Goal: Find specific page/section: Find specific page/section

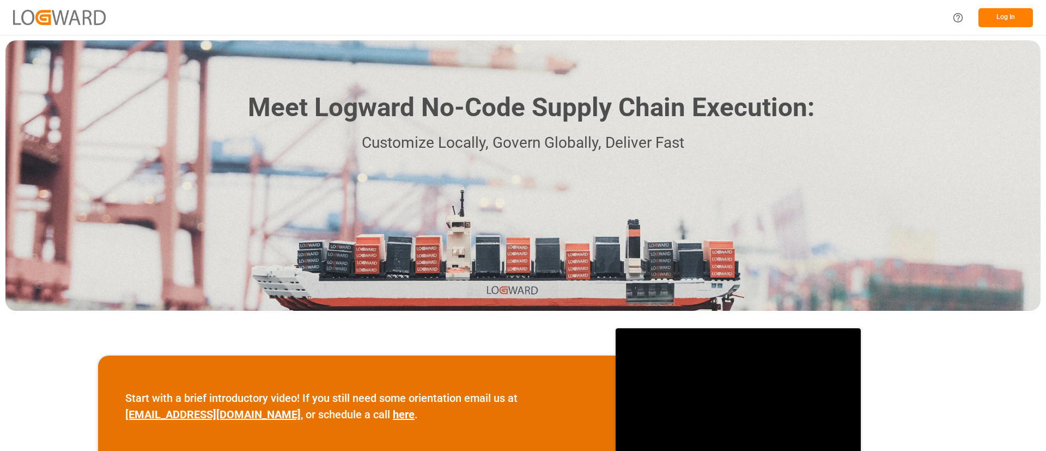
click at [1013, 7] on div "Log In" at bounding box center [989, 17] width 87 height 25
click at [1000, 11] on button "Log In" at bounding box center [1006, 17] width 54 height 19
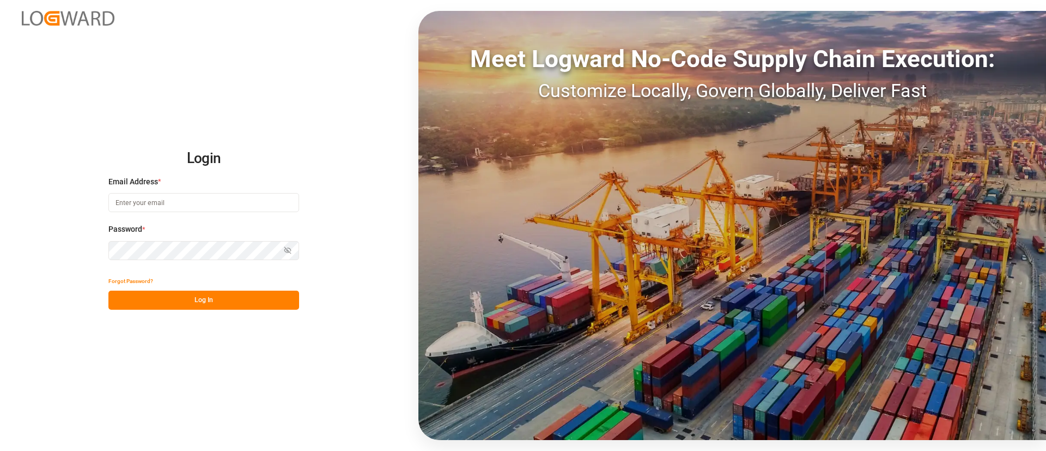
click at [246, 201] on input at bounding box center [203, 202] width 191 height 19
type input "[PERSON_NAME][EMAIL_ADDRESS][PERSON_NAME][DOMAIN_NAME]"
click at [258, 303] on button "Log In" at bounding box center [203, 299] width 191 height 19
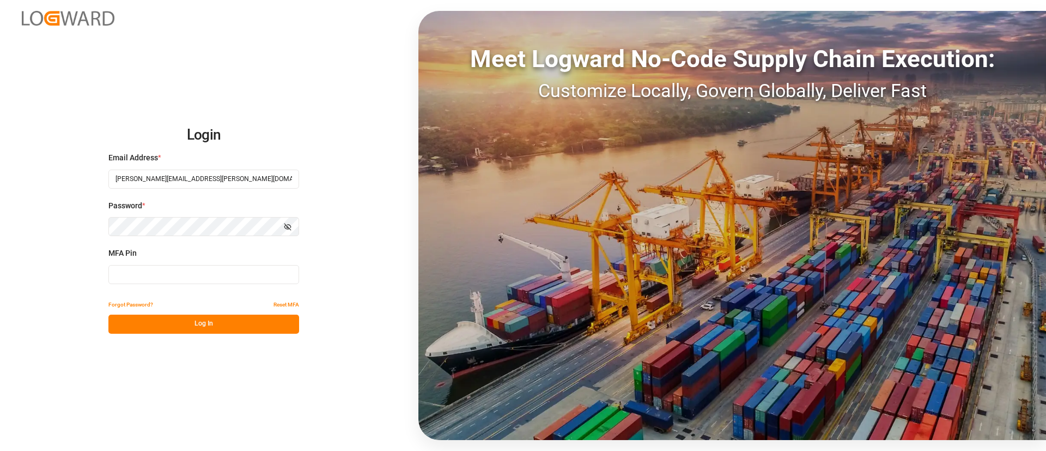
click at [223, 278] on input at bounding box center [203, 274] width 191 height 19
type input "506182"
click at [238, 324] on button "Log In" at bounding box center [203, 323] width 191 height 19
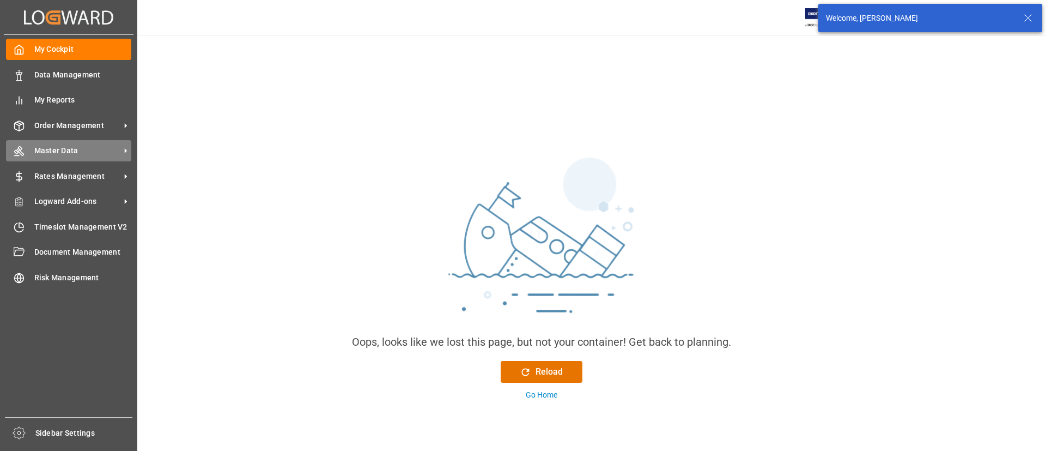
click at [40, 146] on span "Master Data" at bounding box center [77, 150] width 86 height 11
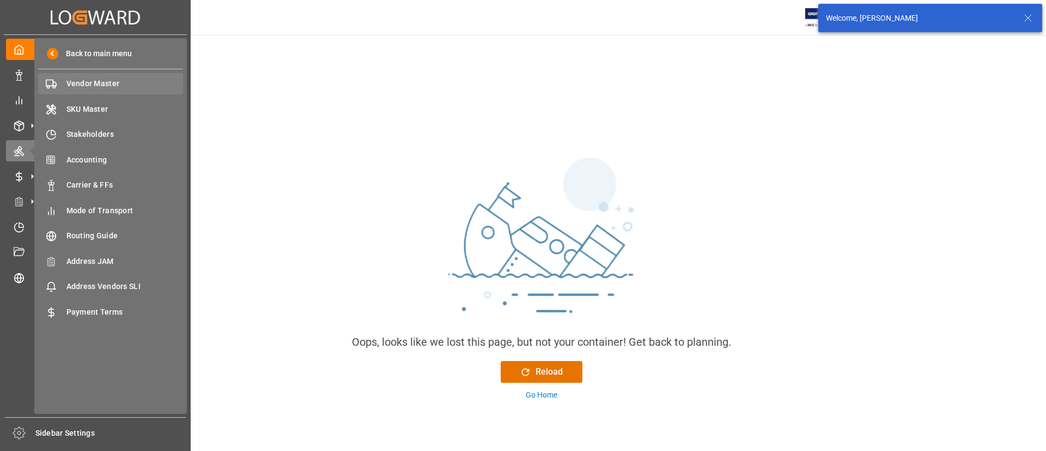
click at [87, 83] on span "Vendor Master" at bounding box center [124, 83] width 117 height 11
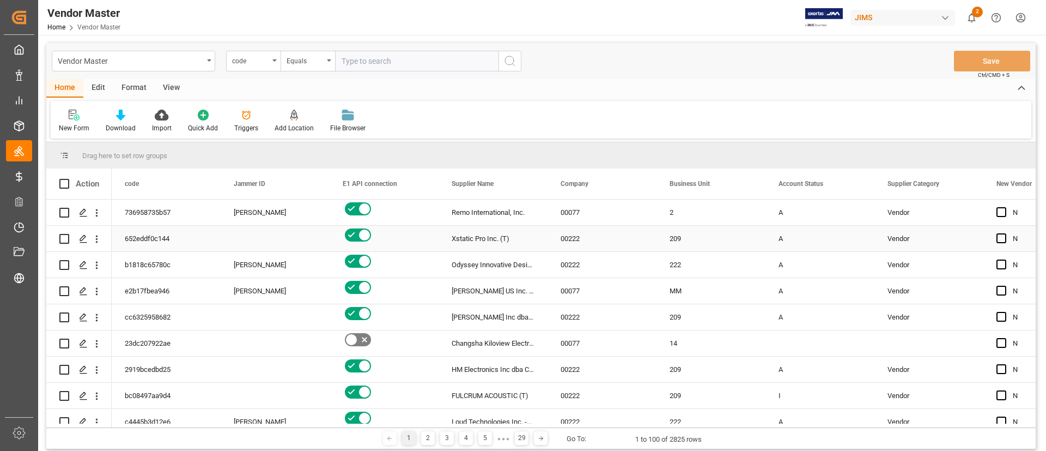
click at [638, 226] on div "00222" at bounding box center [602, 239] width 109 height 26
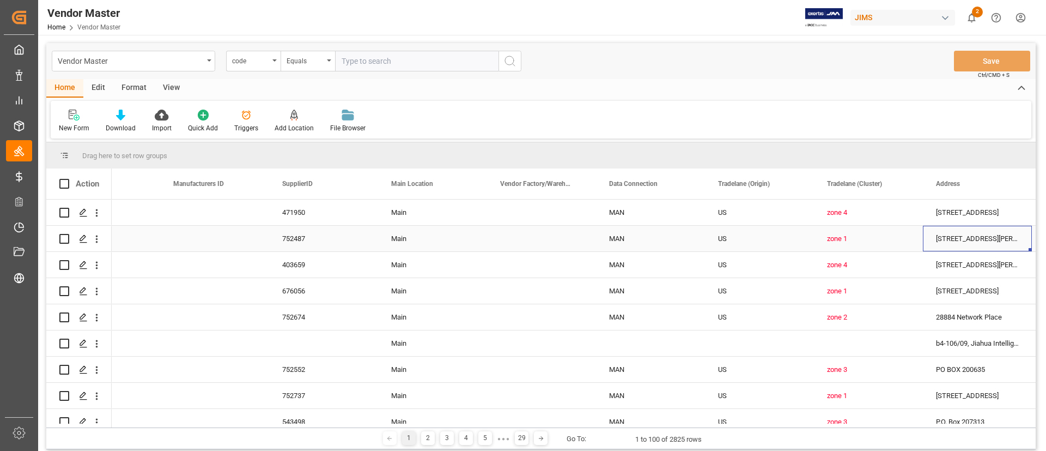
scroll to position [0, 1477]
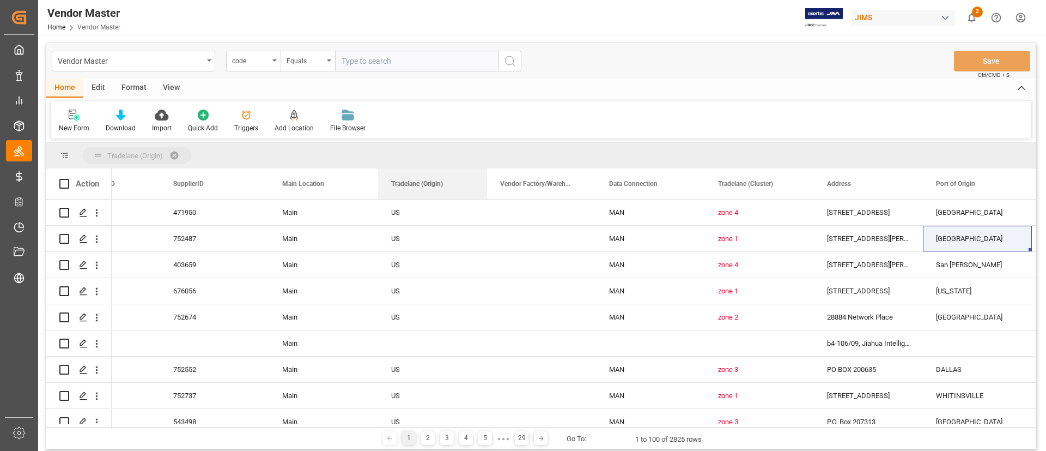
drag, startPoint x: 639, startPoint y: 183, endPoint x: 482, endPoint y: 143, distance: 161.8
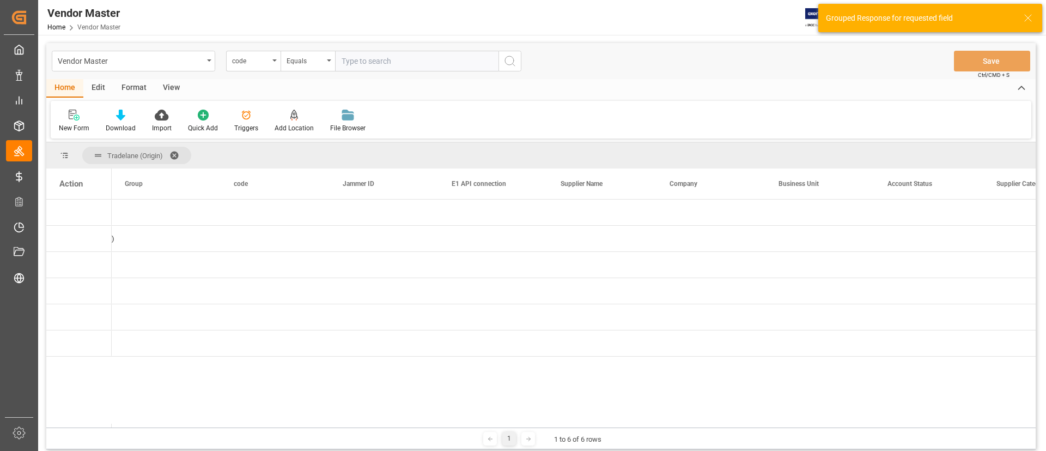
scroll to position [0, 0]
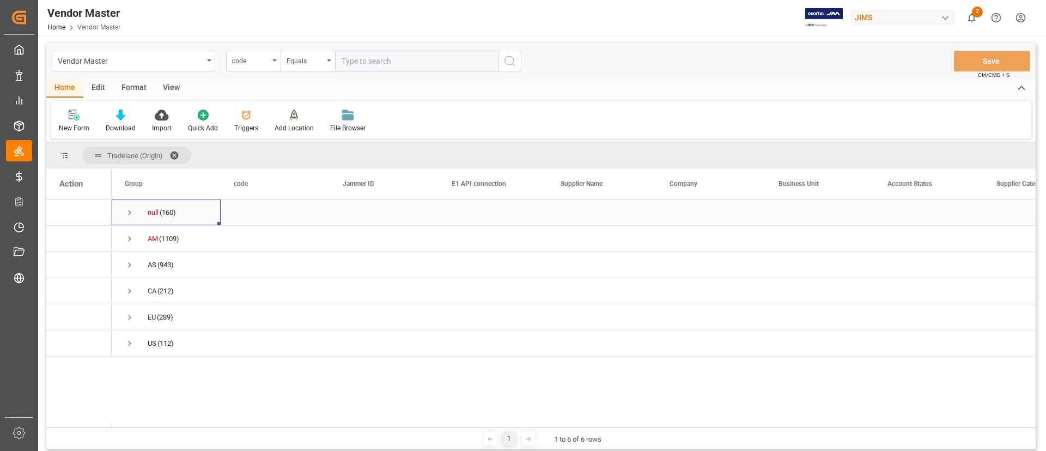
click at [126, 216] on span "Press SPACE to select this row." at bounding box center [130, 213] width 10 height 10
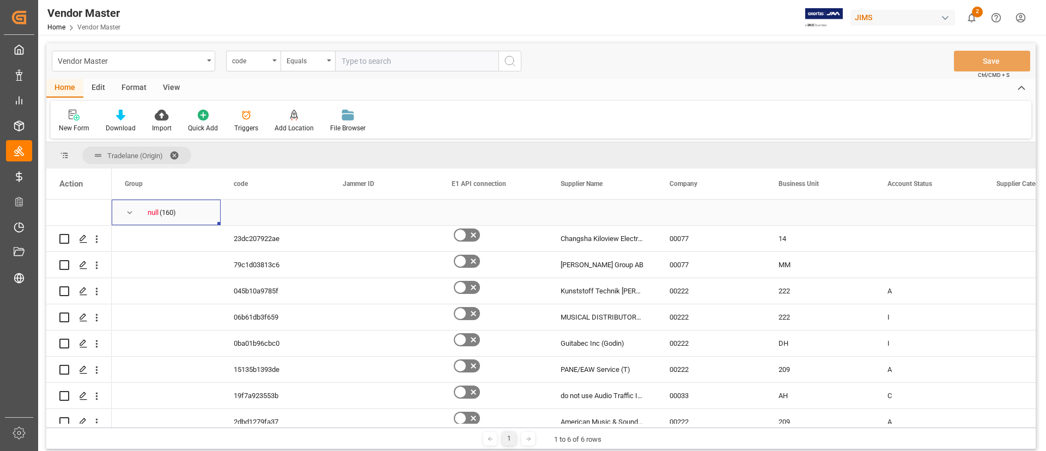
click at [131, 213] on span "Press SPACE to select this row." at bounding box center [130, 213] width 10 height 10
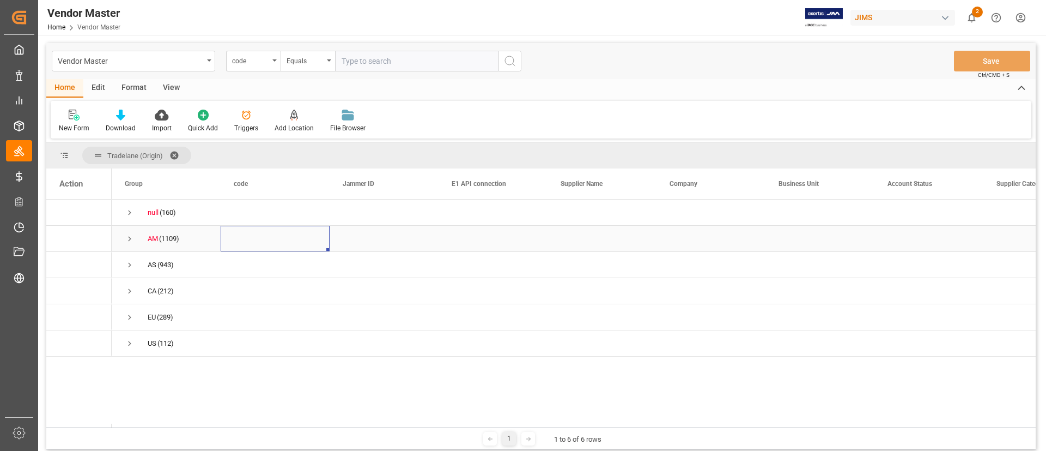
click at [312, 237] on div "Press SPACE to select this row." at bounding box center [275, 239] width 109 height 26
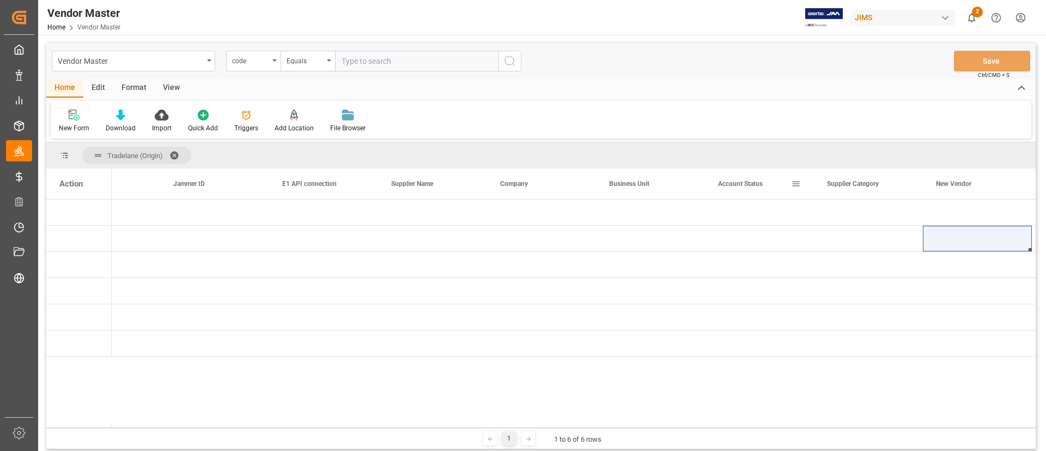
click at [794, 184] on span at bounding box center [796, 184] width 10 height 10
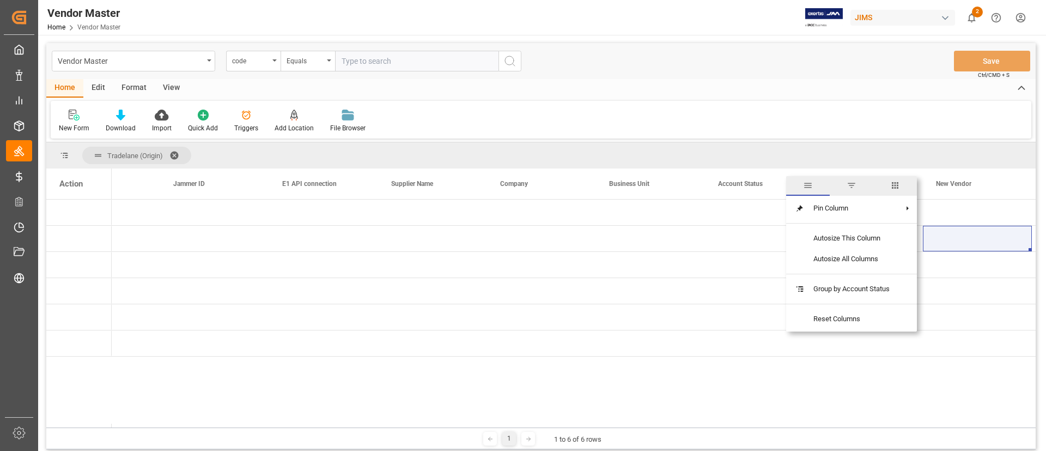
click at [858, 188] on span "filter" at bounding box center [852, 186] width 44 height 20
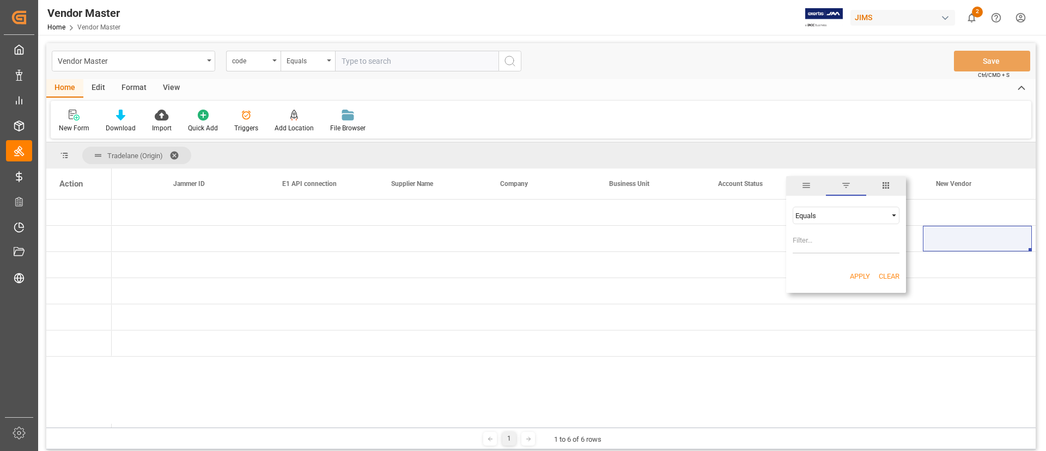
click at [862, 210] on div "Equals" at bounding box center [846, 215] width 107 height 17
click at [829, 257] on div "Not equal" at bounding box center [846, 249] width 107 height 17
click at [825, 239] on input "Filter Value" at bounding box center [846, 243] width 107 height 22
type input "I"
click at [858, 275] on button "Apply" at bounding box center [860, 276] width 20 height 11
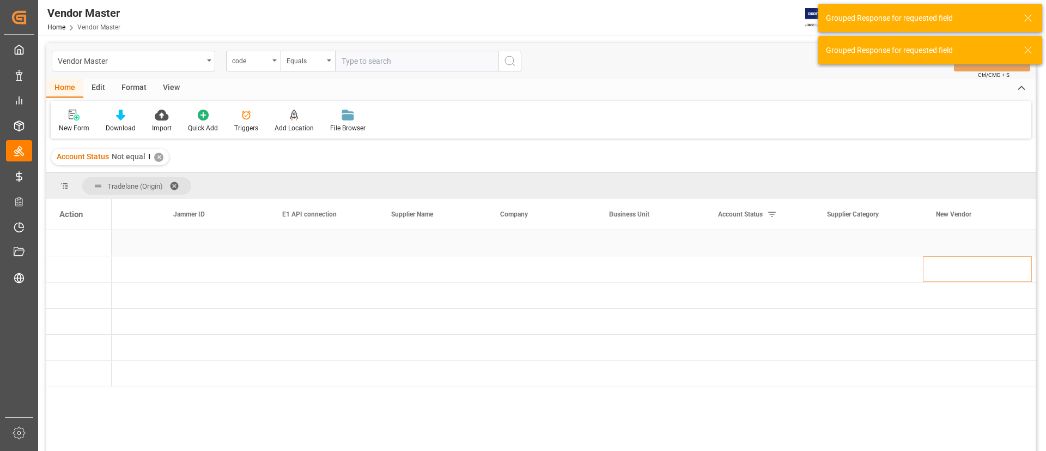
click at [541, 236] on div "Press SPACE to select this row." at bounding box center [541, 243] width 109 height 26
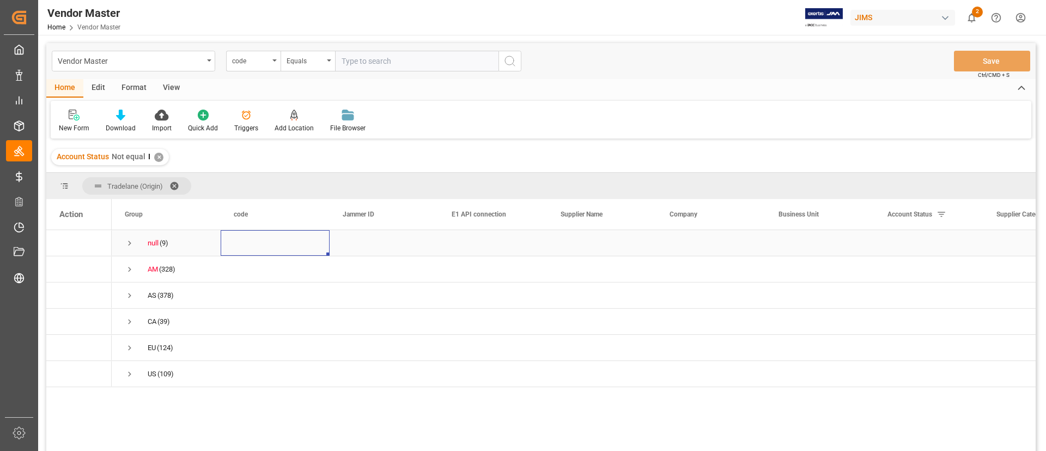
click at [130, 246] on span "Press SPACE to select this row." at bounding box center [130, 243] width 10 height 10
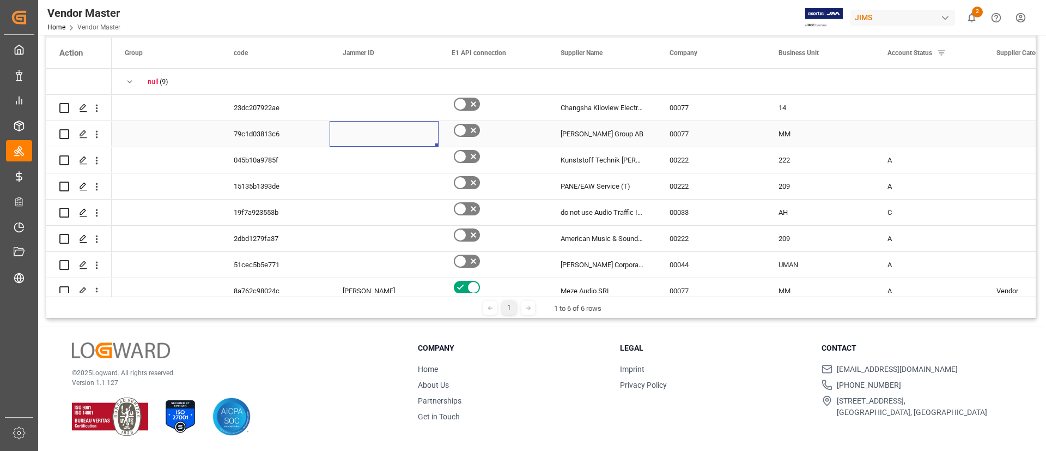
click at [345, 137] on div "Press SPACE to select this row." at bounding box center [384, 134] width 109 height 26
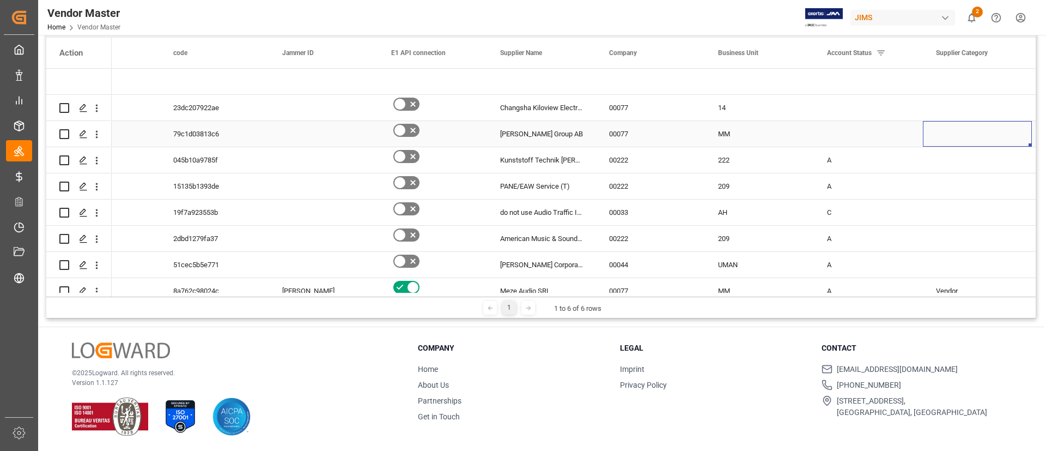
scroll to position [0, 169]
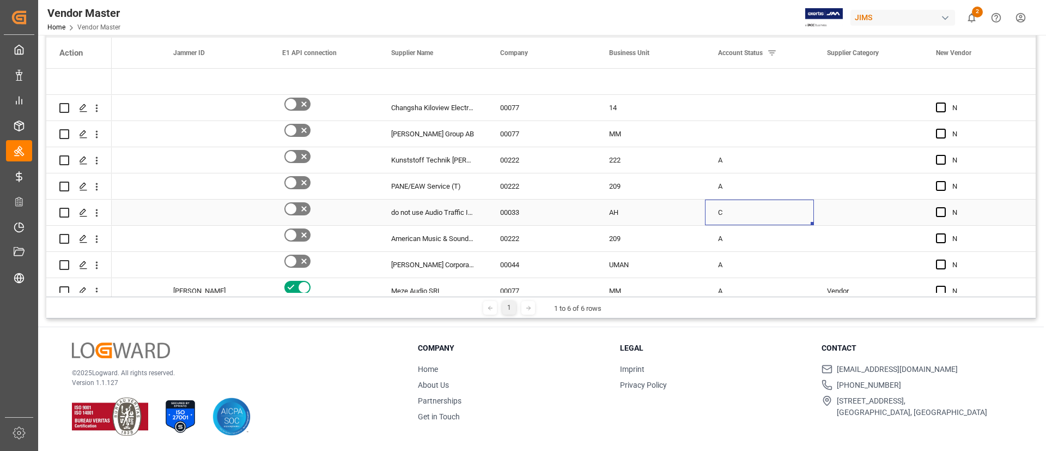
click at [735, 207] on div "C" at bounding box center [759, 212] width 83 height 25
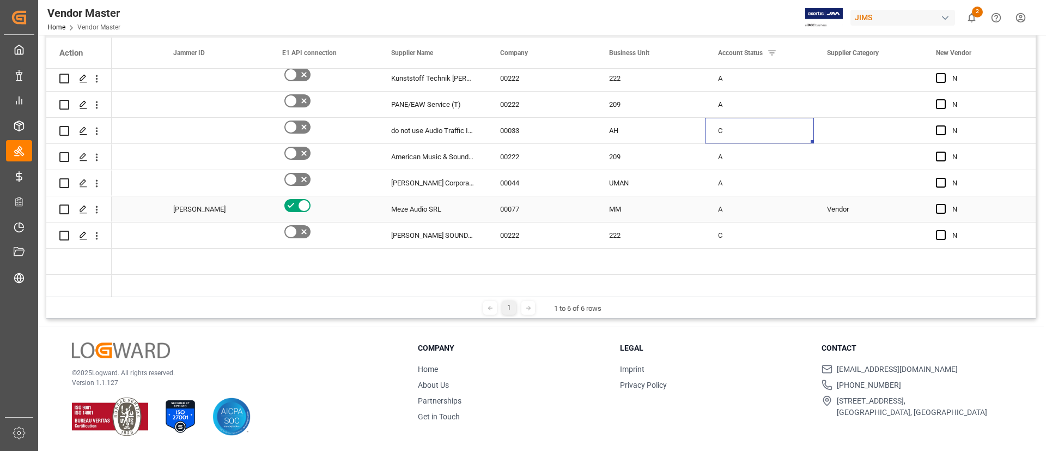
scroll to position [0, 0]
